Goal: Transaction & Acquisition: Purchase product/service

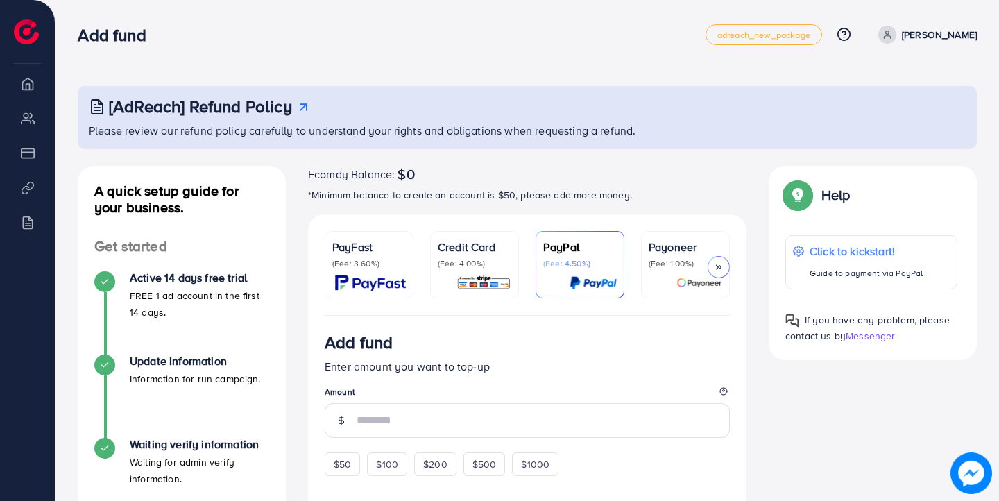
click at [400, 280] on img at bounding box center [370, 283] width 71 height 16
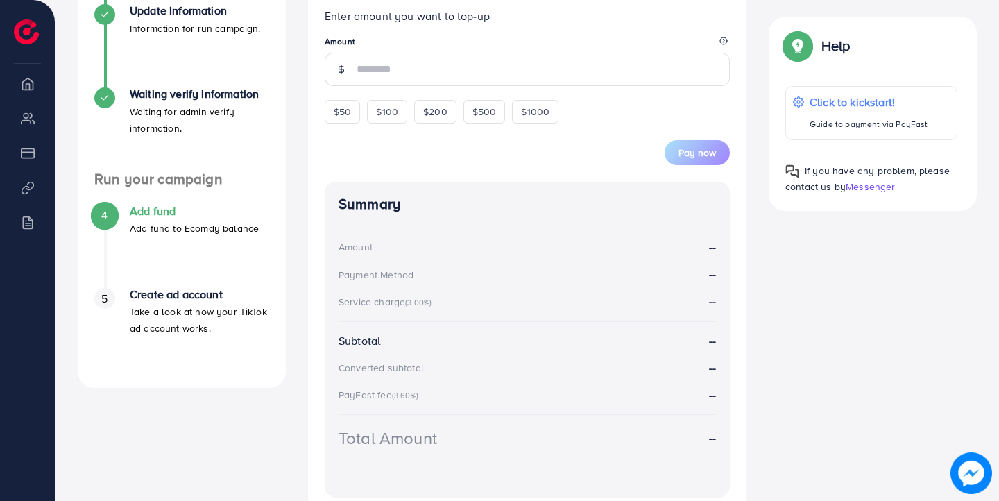
scroll to position [359, 0]
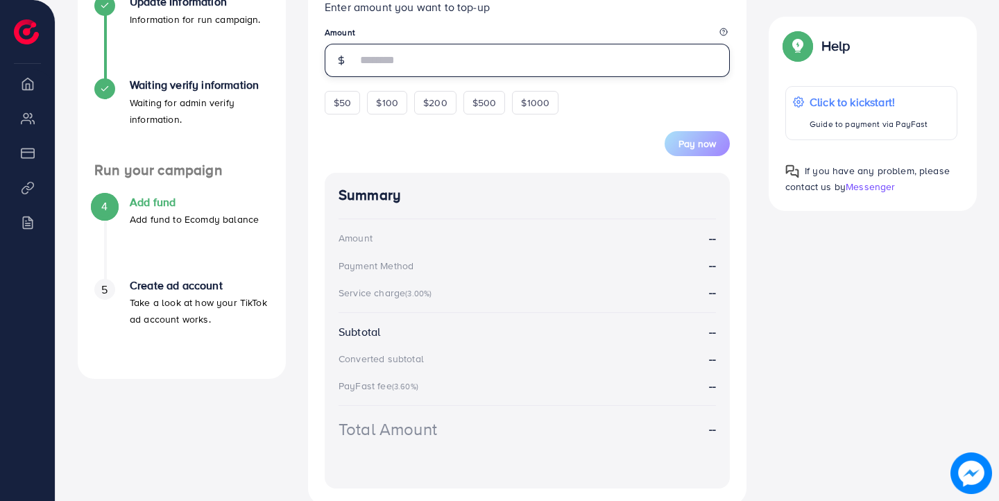
click at [383, 69] on input "number" at bounding box center [543, 60] width 373 height 33
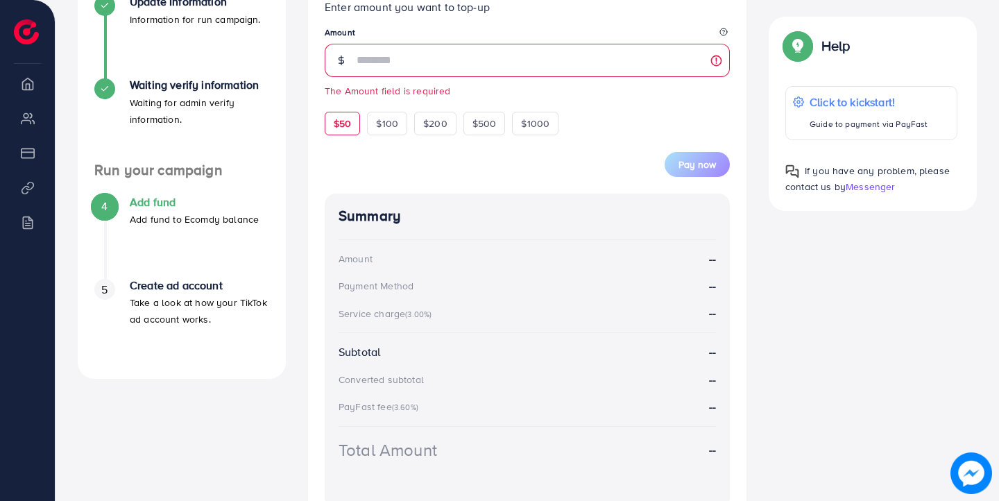
click at [345, 100] on form "Add fund Enter amount you want to top-up Amount The Amount field is required $5…" at bounding box center [527, 75] width 405 height 204
click at [349, 128] on span "$50" at bounding box center [342, 124] width 17 height 14
type input "**"
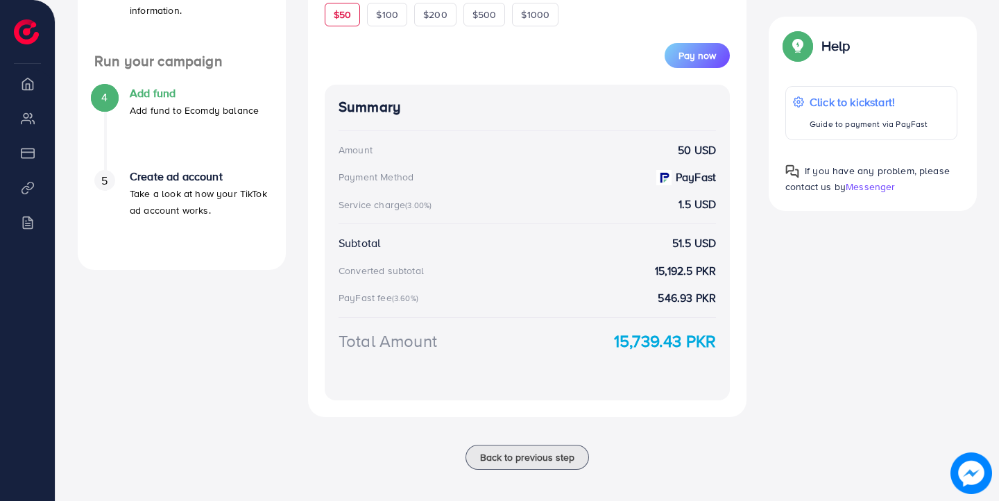
scroll to position [476, 0]
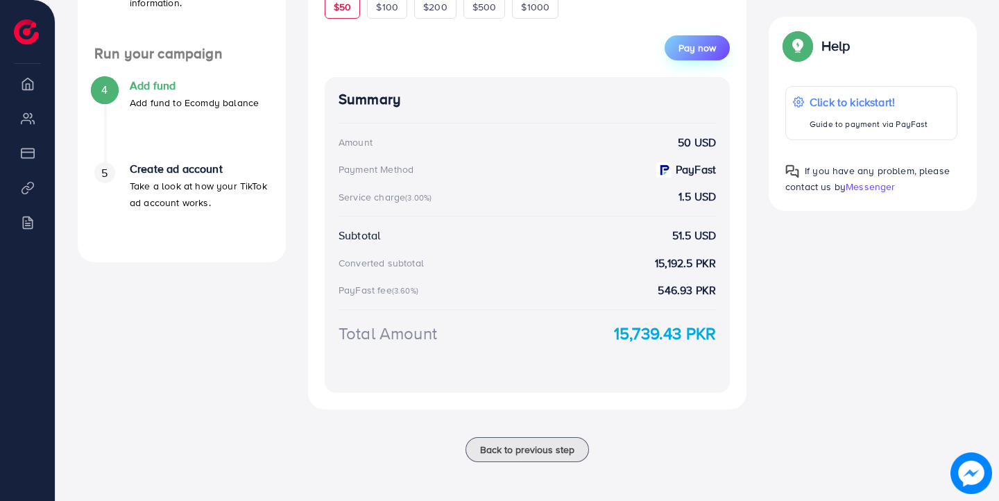
click at [685, 54] on span "Pay now" at bounding box center [696, 48] width 37 height 14
